Goal: Task Accomplishment & Management: Complete application form

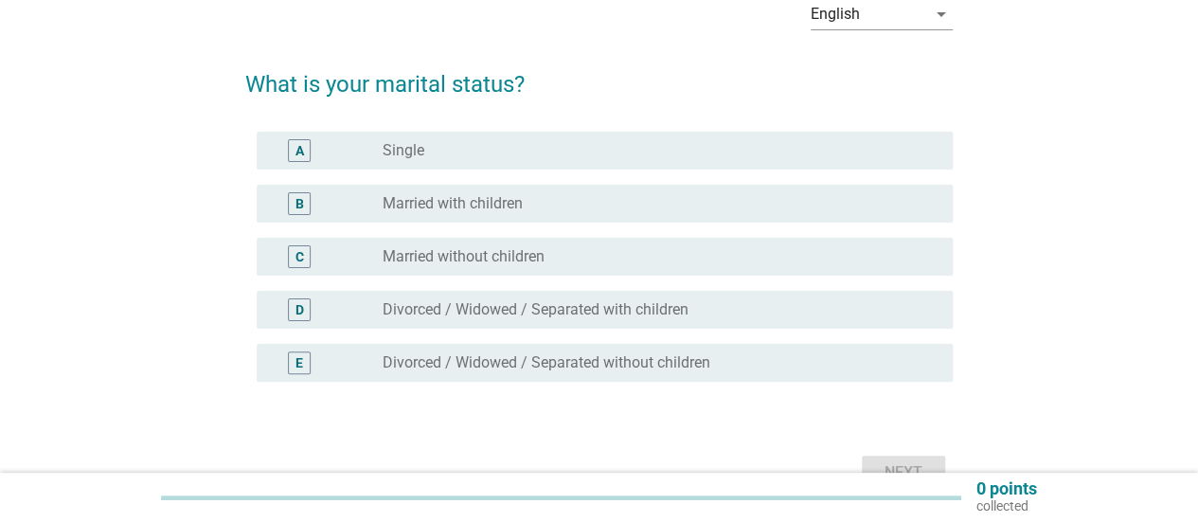
scroll to position [102, 0]
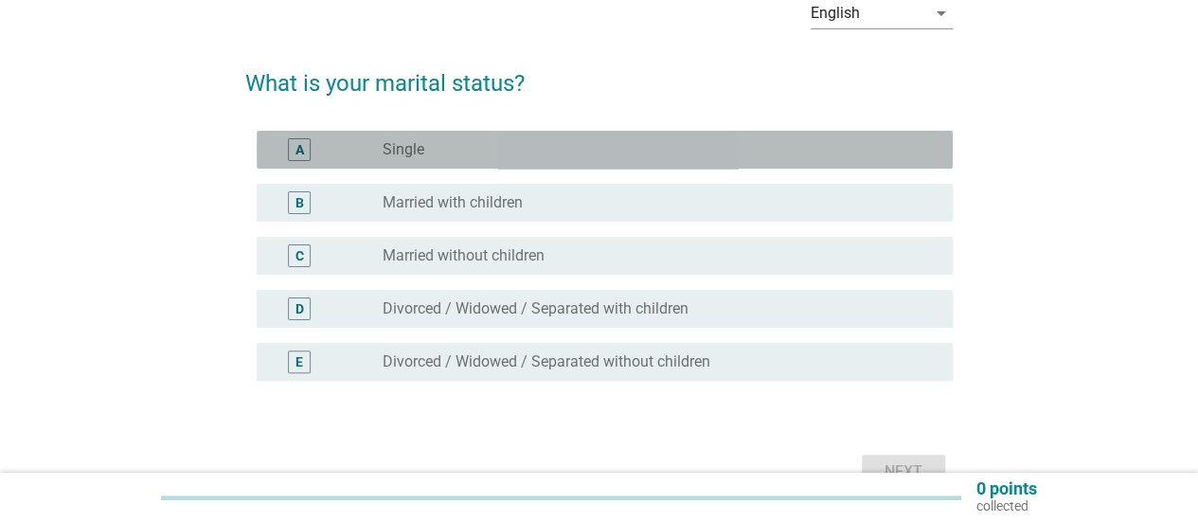
click at [610, 148] on div "radio_button_unchecked Single" at bounding box center [653, 149] width 540 height 19
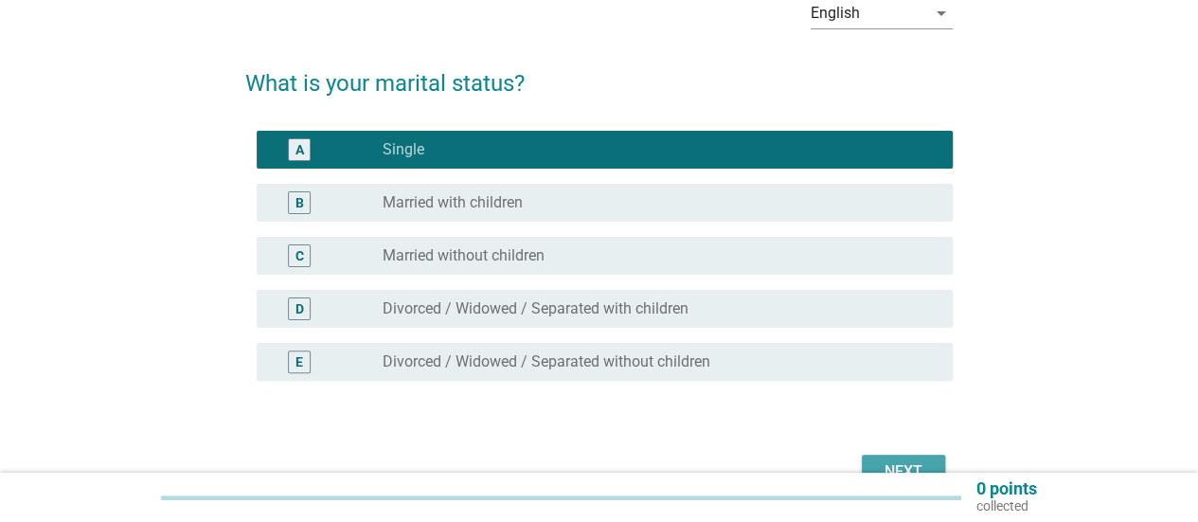
click at [900, 471] on div "Next" at bounding box center [903, 471] width 53 height 23
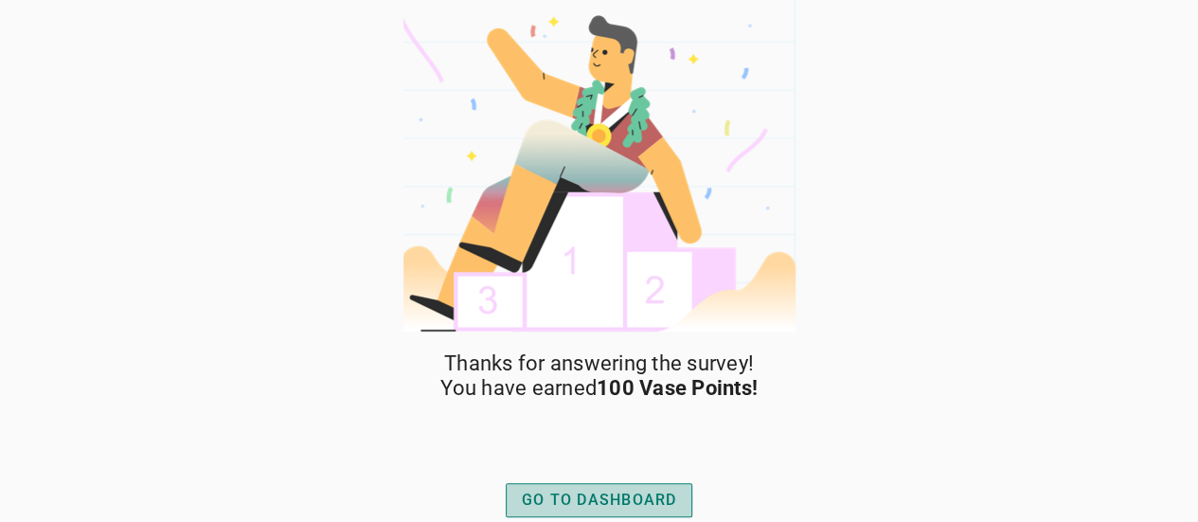
click at [529, 491] on div "GO TO DASHBOARD" at bounding box center [599, 500] width 155 height 23
click at [626, 497] on div "GO TO DASHBOARD" at bounding box center [599, 500] width 155 height 23
